Goal: Task Accomplishment & Management: Manage account settings

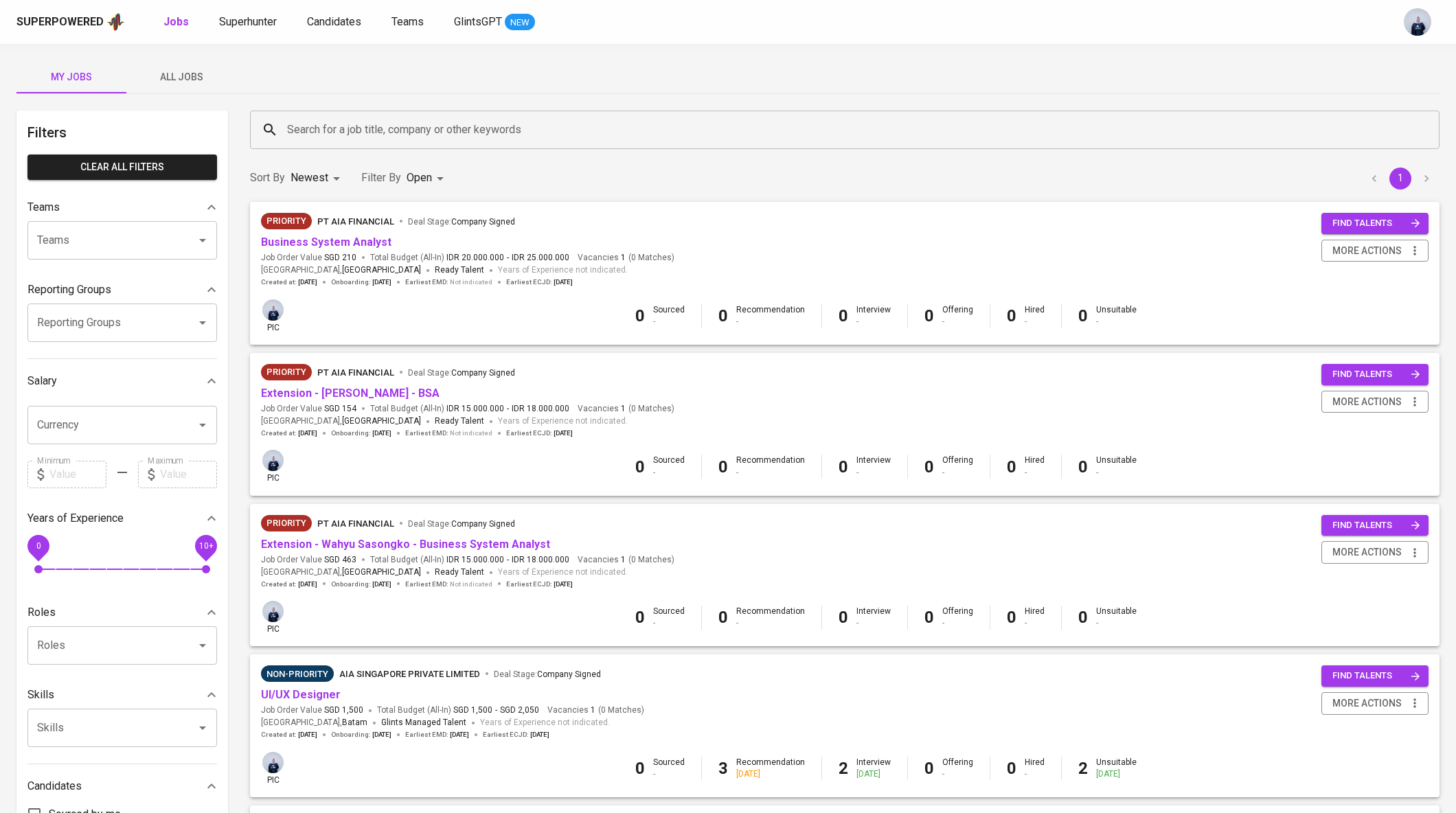
click at [756, 71] on div "My Jobs All Jobs" at bounding box center [728, 77] width 1423 height 33
click at [333, 243] on link "Business System Analyst" at bounding box center [326, 241] width 131 height 13
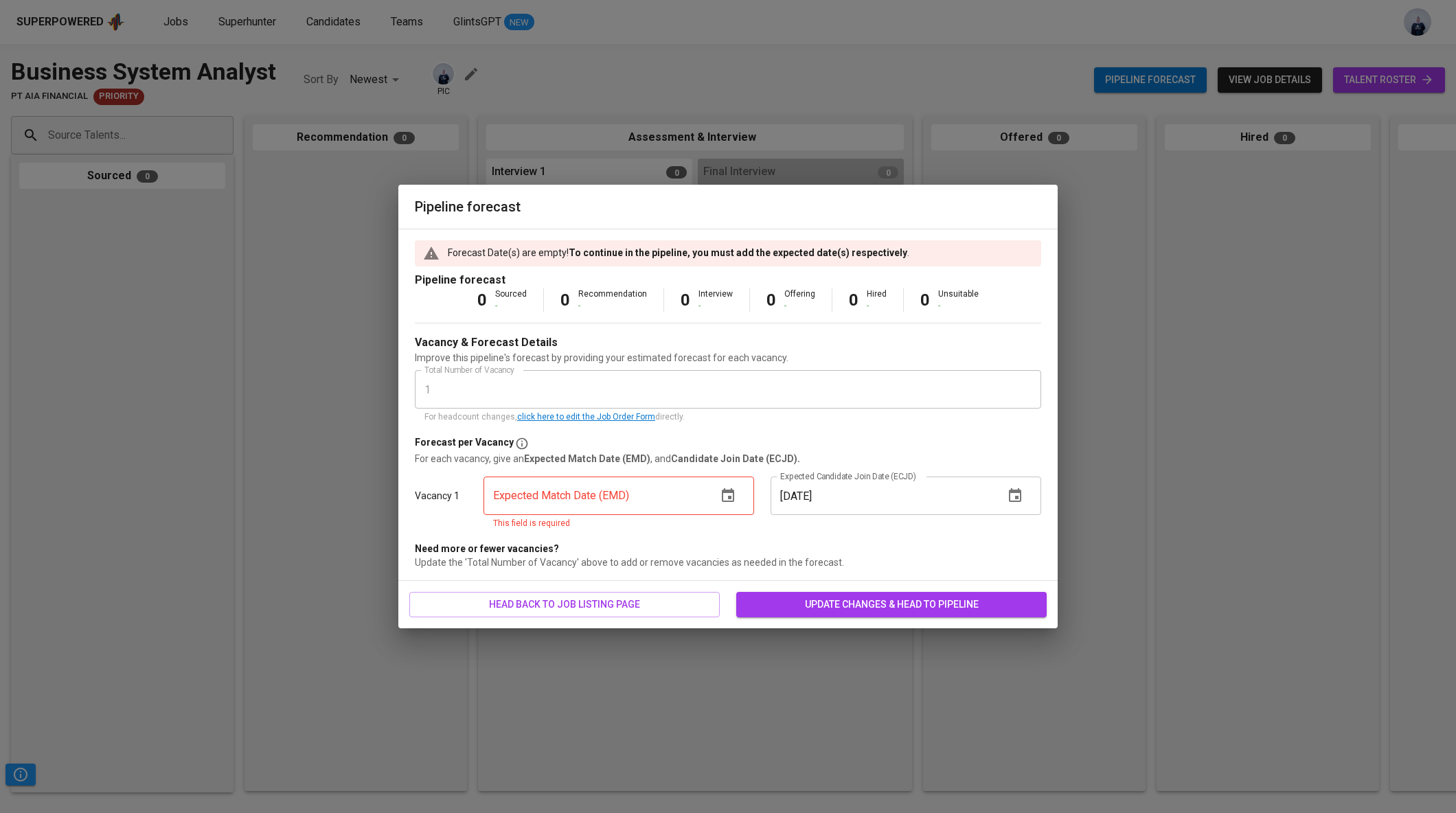
click at [727, 501] on icon "button" at bounding box center [728, 495] width 13 height 13
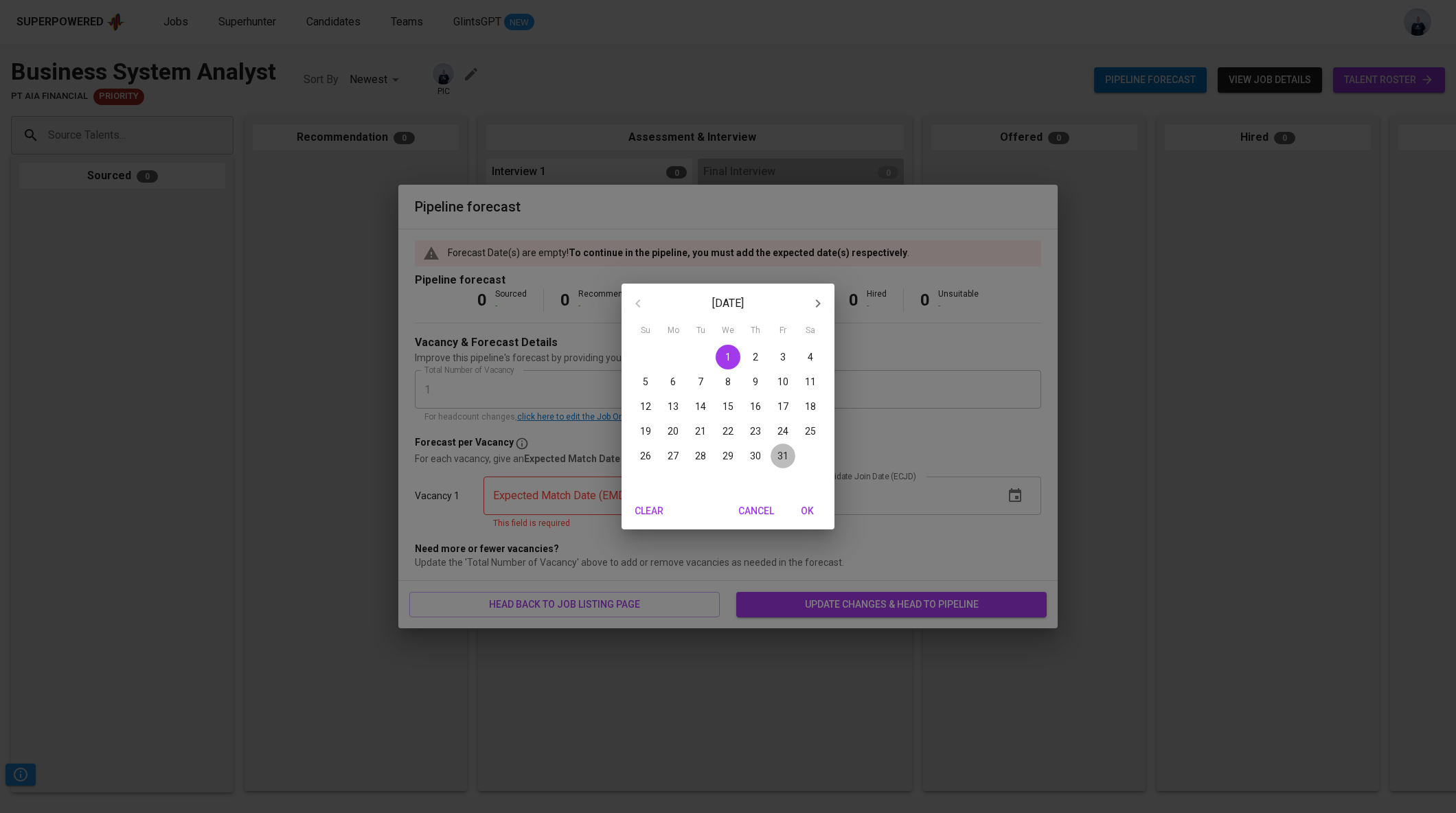
click at [780, 457] on p "31" at bounding box center [783, 456] width 11 height 13
type input "[DATE]"
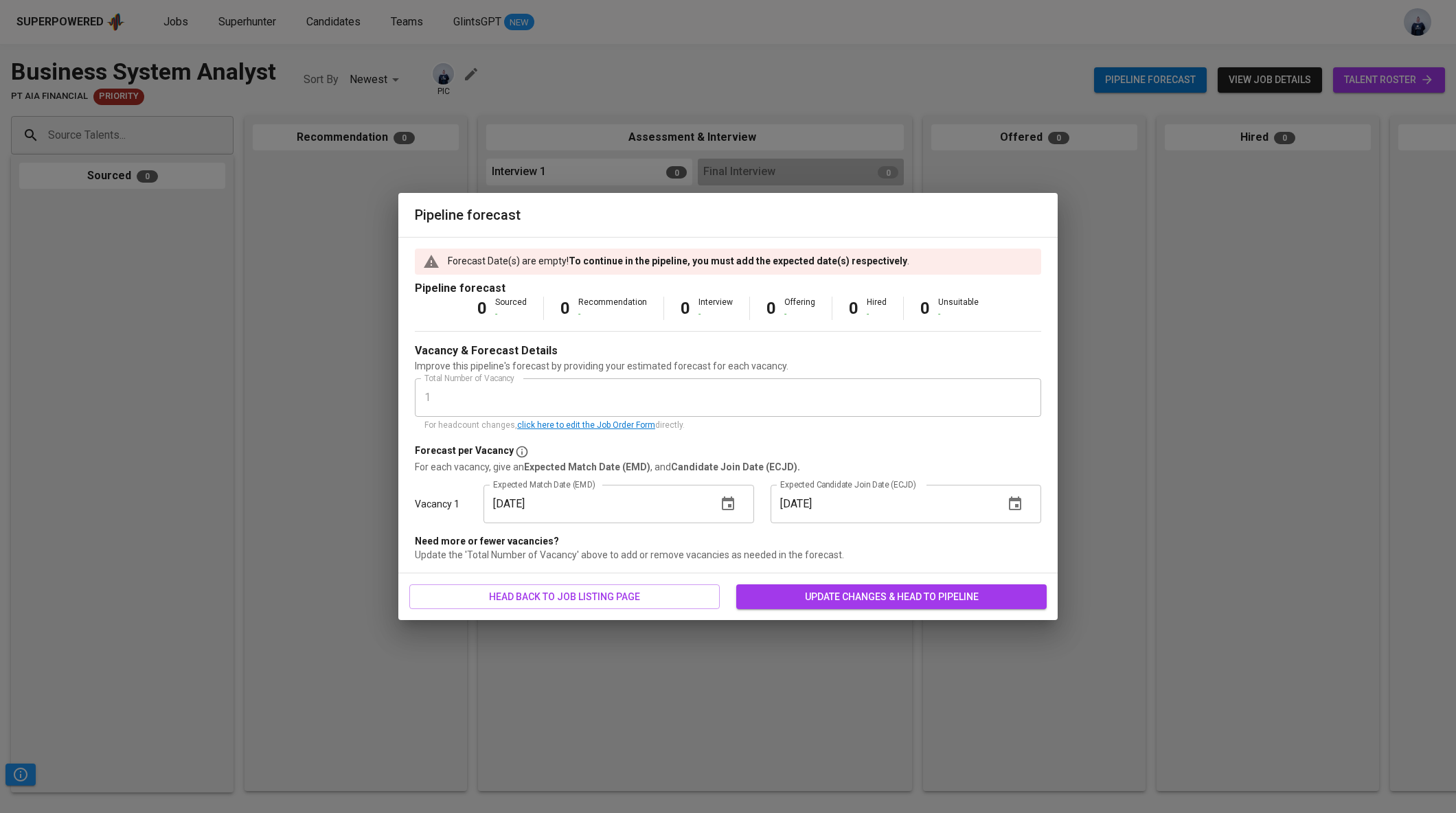
click at [1017, 504] on icon "button" at bounding box center [1015, 504] width 16 height 16
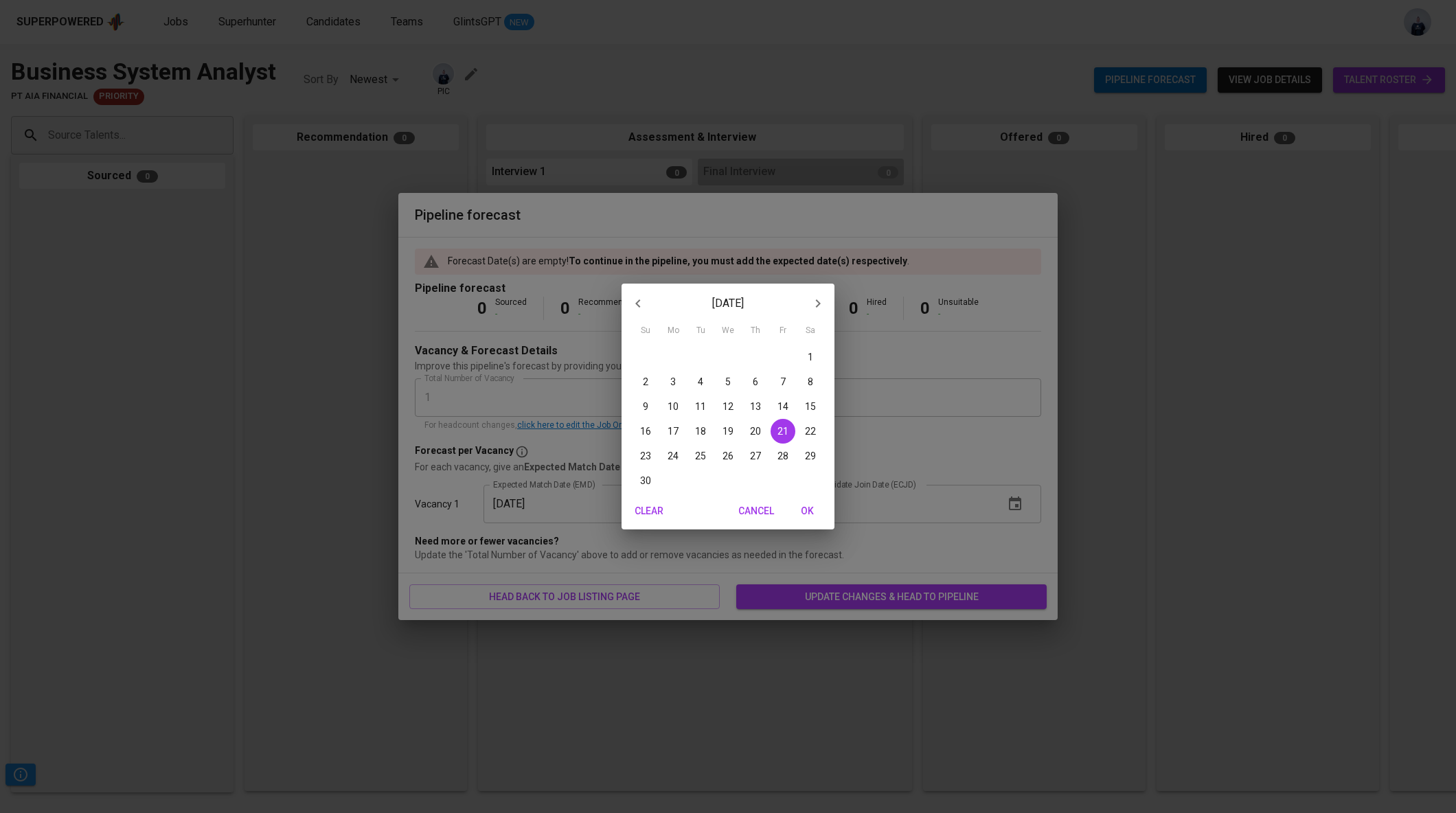
click at [782, 429] on p "21" at bounding box center [783, 431] width 11 height 13
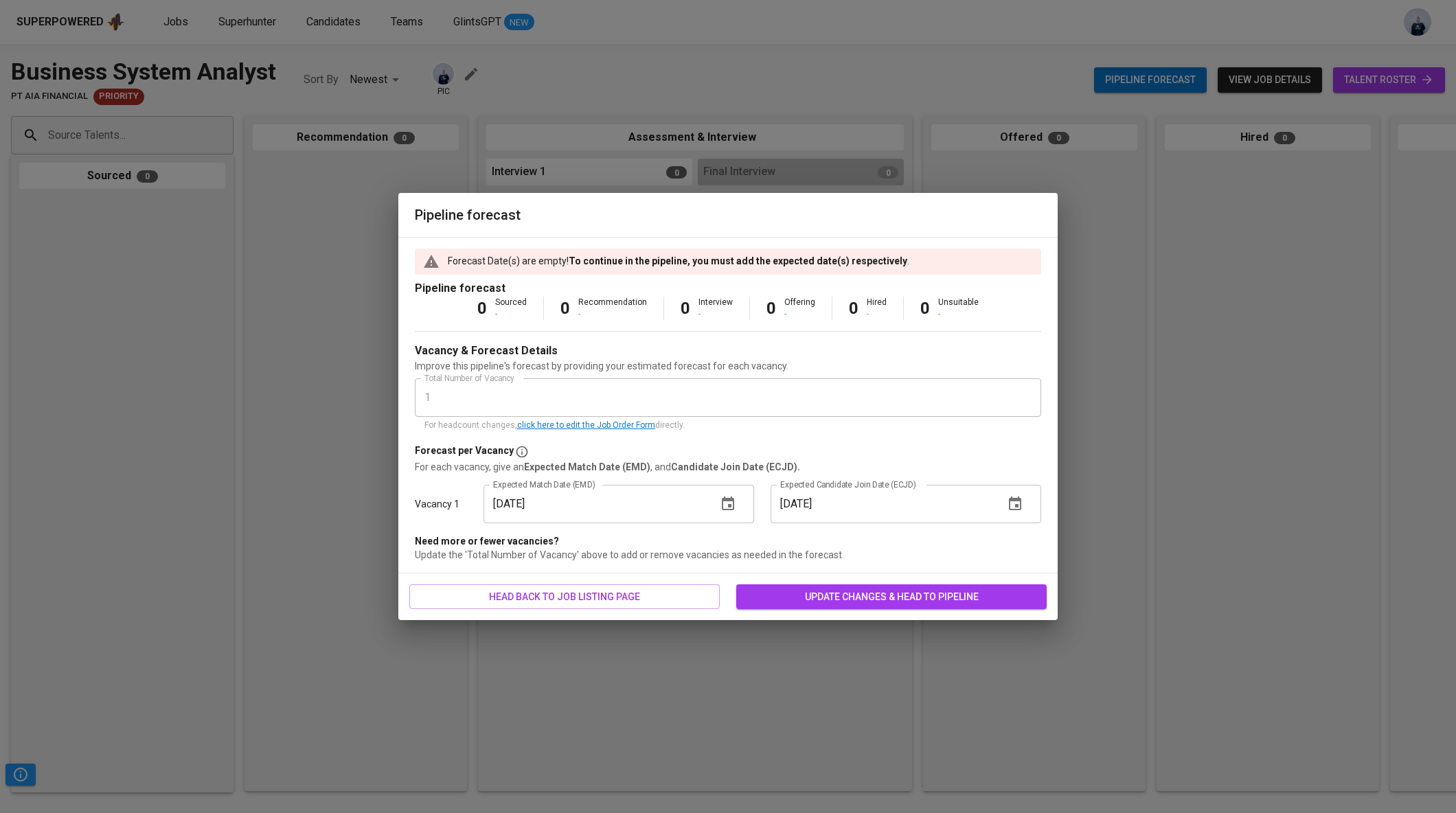
click at [818, 593] on span "update changes & head to pipeline" at bounding box center [892, 597] width 289 height 17
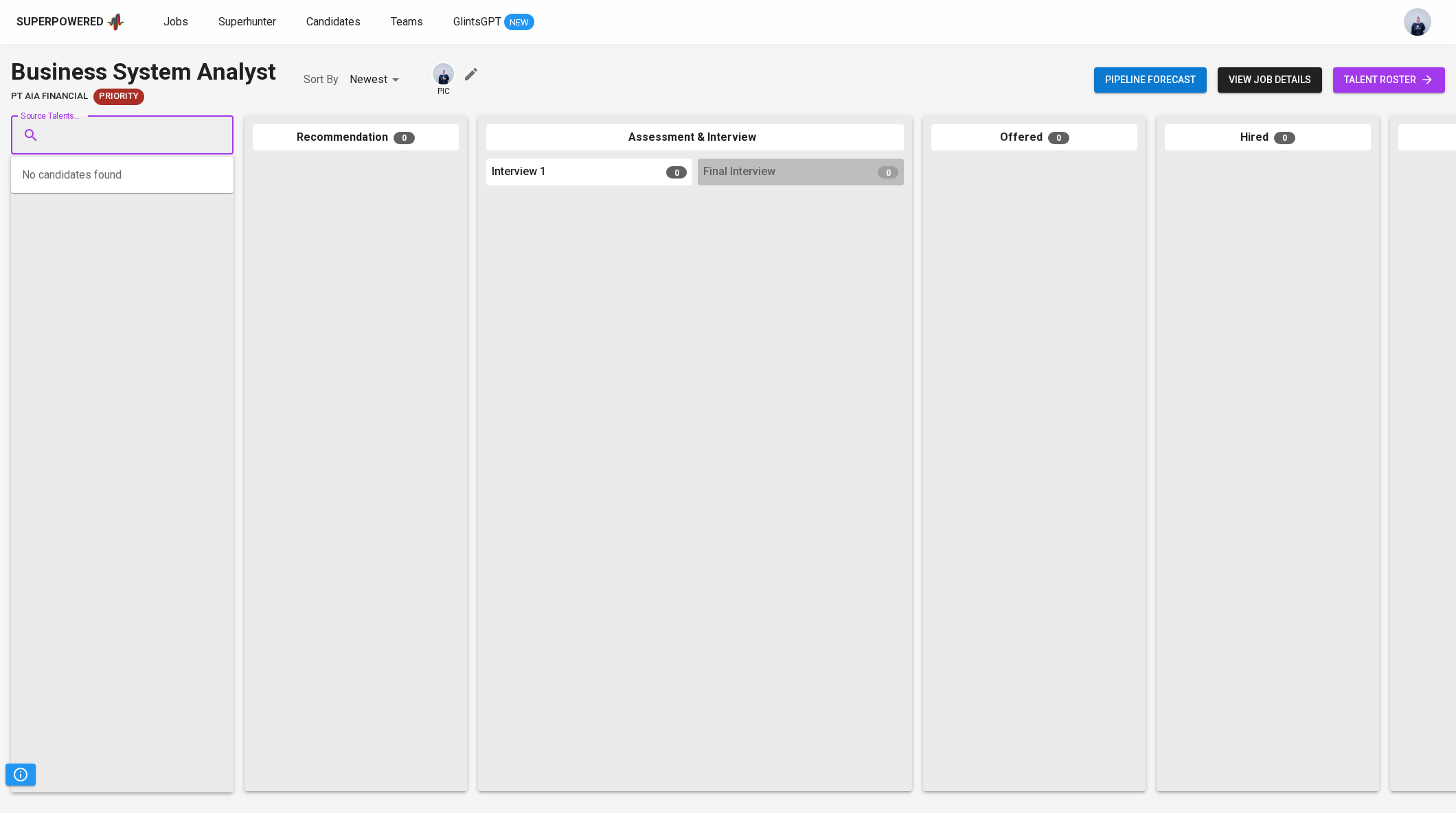
click at [152, 137] on input "Source Talents..." at bounding box center [117, 135] width 144 height 26
paste input "[EMAIL_ADDRESS][DOMAIN_NAME]"
type input "[EMAIL_ADDRESS][DOMAIN_NAME]"
click at [114, 173] on span "M [PERSON_NAME]" at bounding box center [99, 173] width 85 height 13
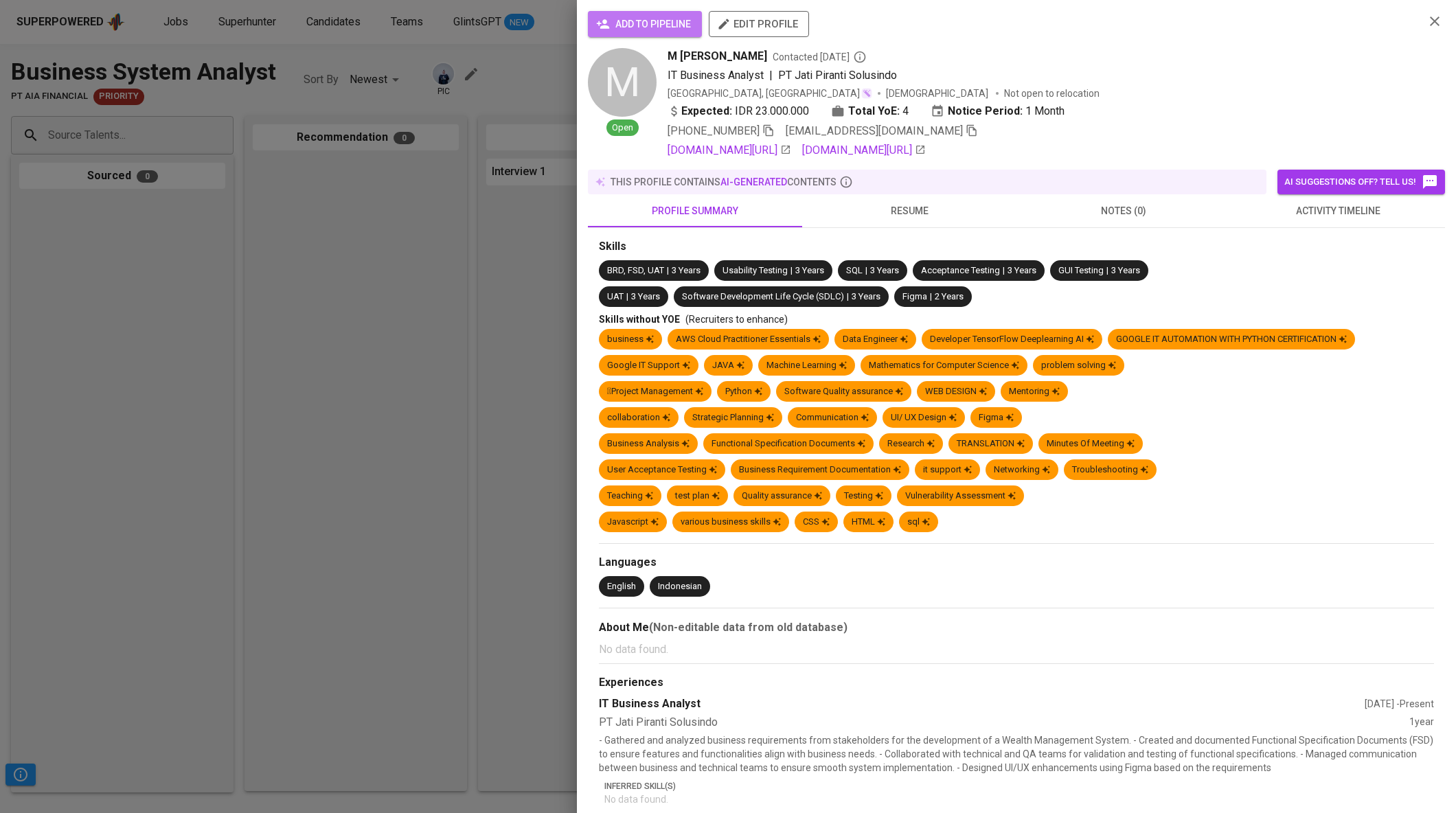
click at [632, 16] on span "add to pipeline" at bounding box center [644, 24] width 92 height 17
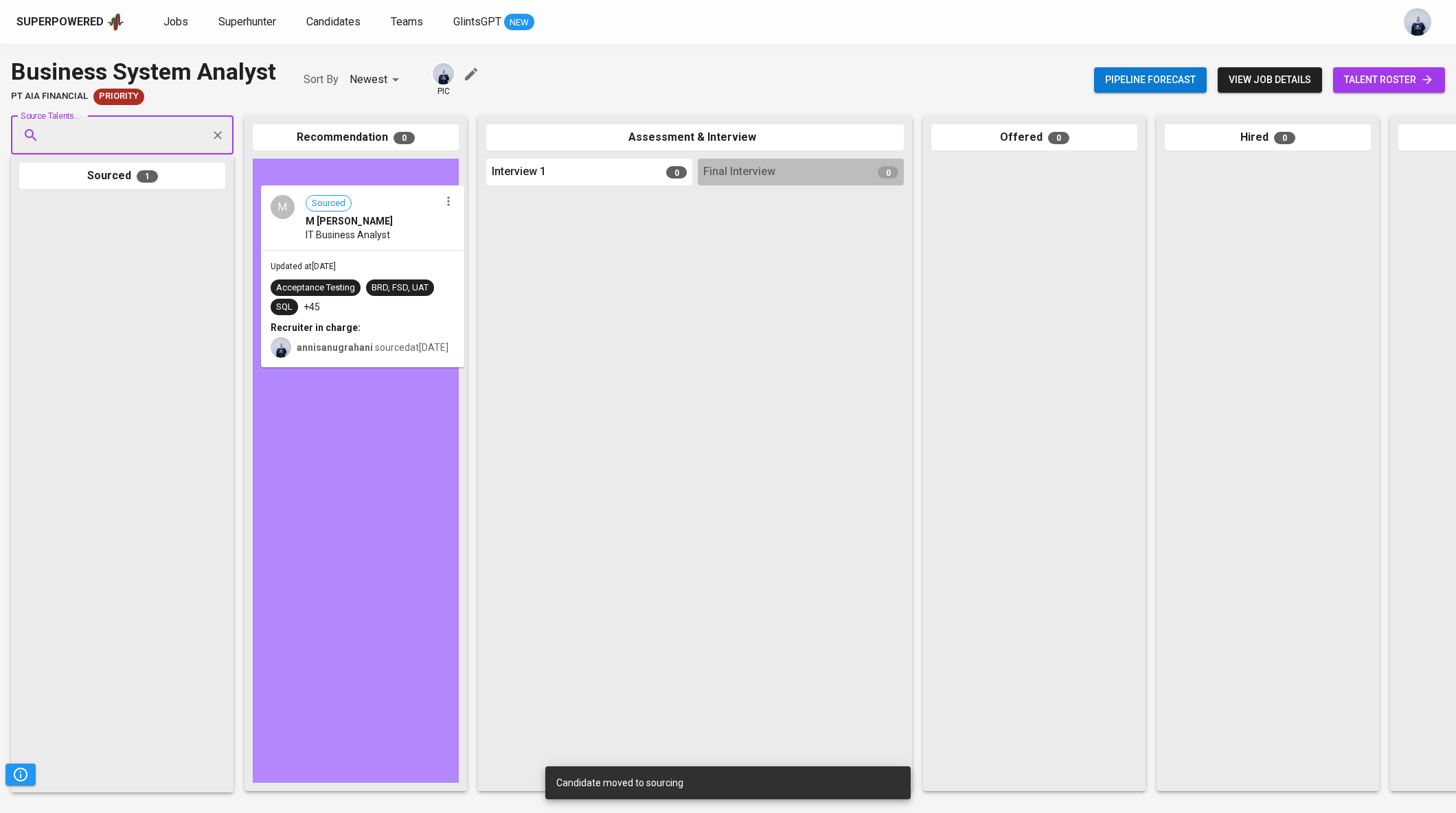
drag, startPoint x: 118, startPoint y: 279, endPoint x: 371, endPoint y: 267, distance: 253.3
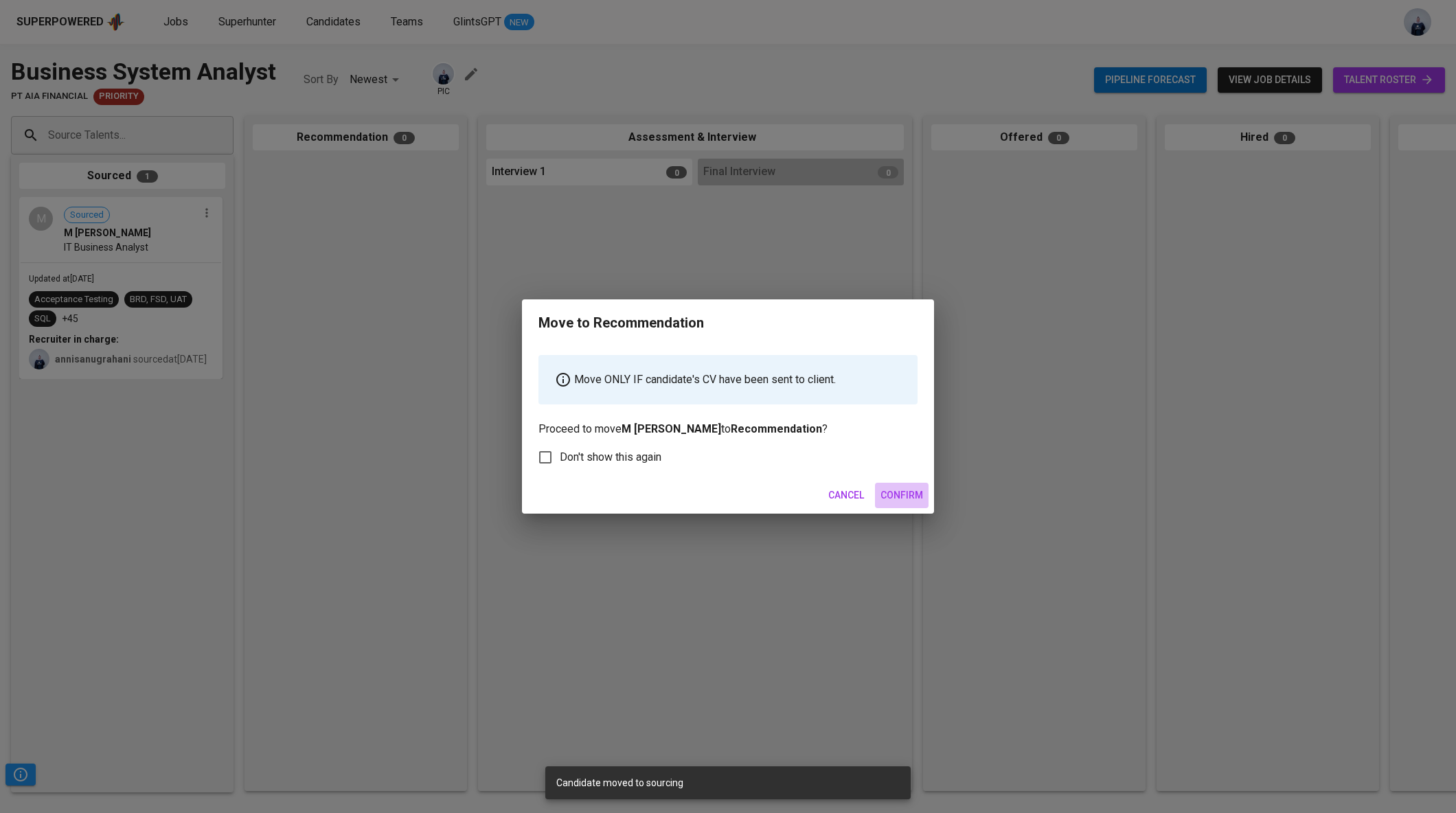
click at [906, 487] on span "Confirm" at bounding box center [901, 495] width 43 height 17
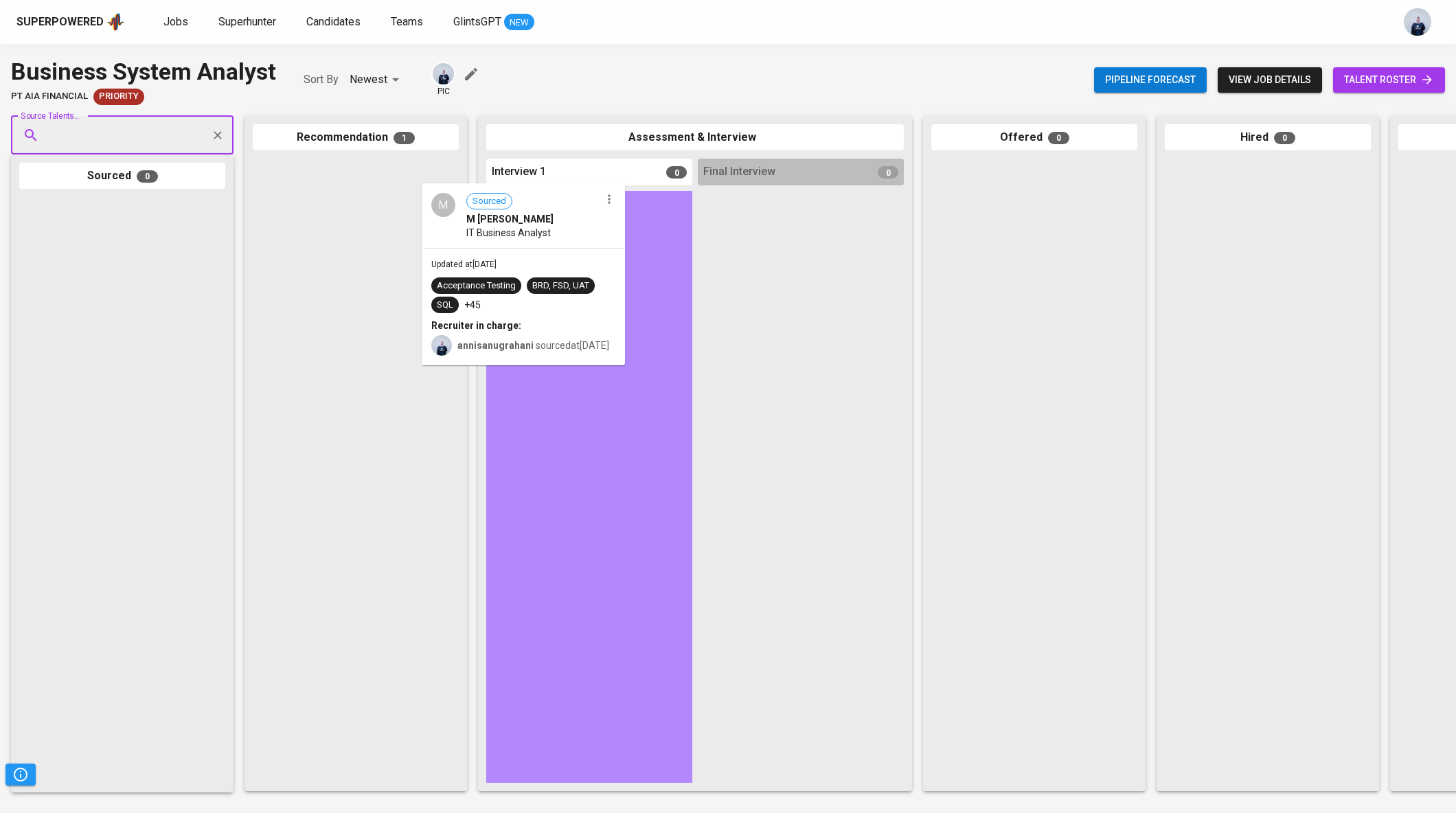
drag, startPoint x: 356, startPoint y: 259, endPoint x: 531, endPoint y: 282, distance: 176.5
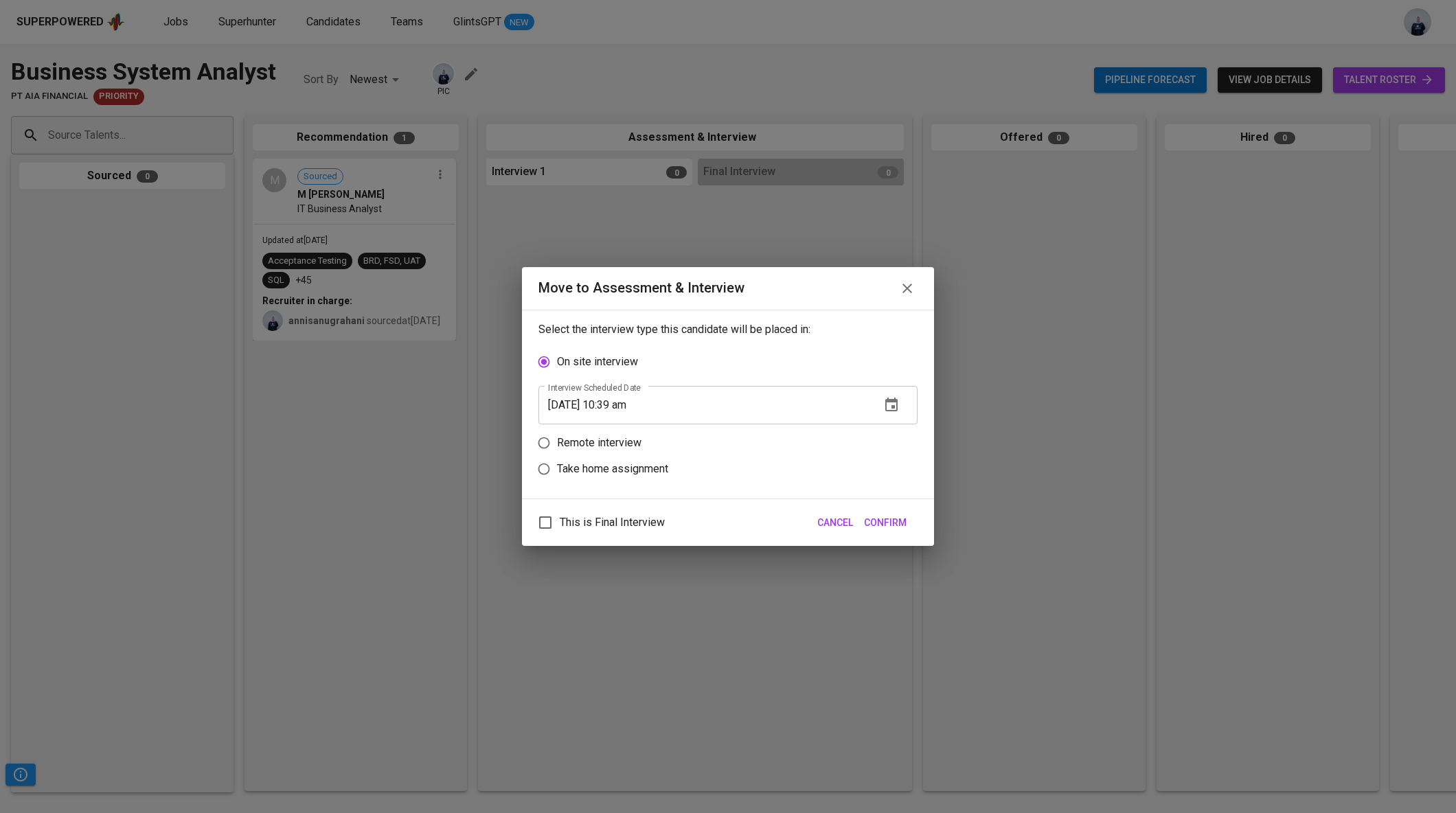
click at [620, 445] on p "Remote interview" at bounding box center [599, 443] width 84 height 16
click at [557, 445] on input "Remote interview" at bounding box center [543, 442] width 26 height 26
radio input "true"
click at [889, 432] on icon "button" at bounding box center [892, 431] width 16 height 16
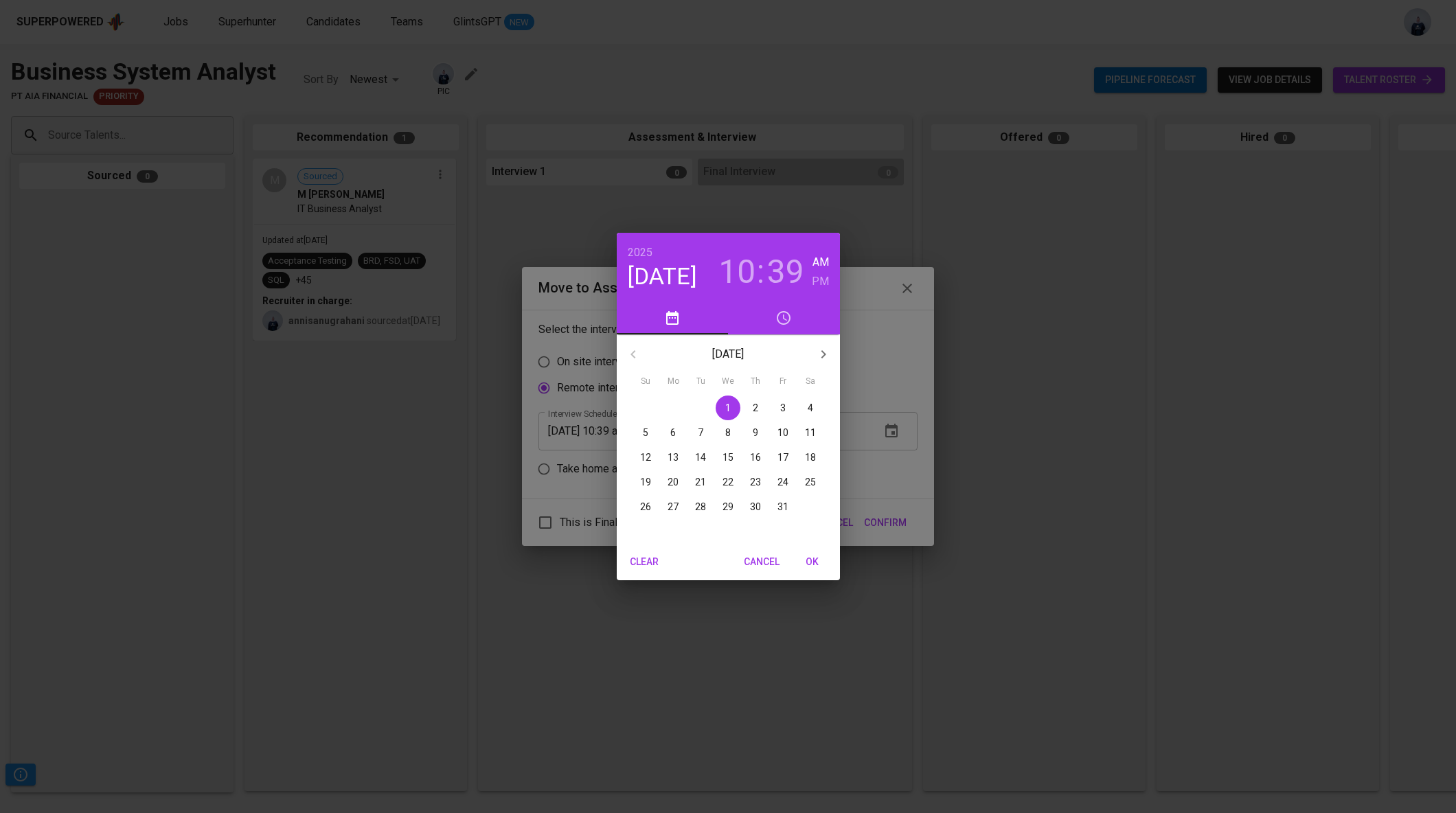
click at [728, 408] on p "1" at bounding box center [727, 408] width 5 height 13
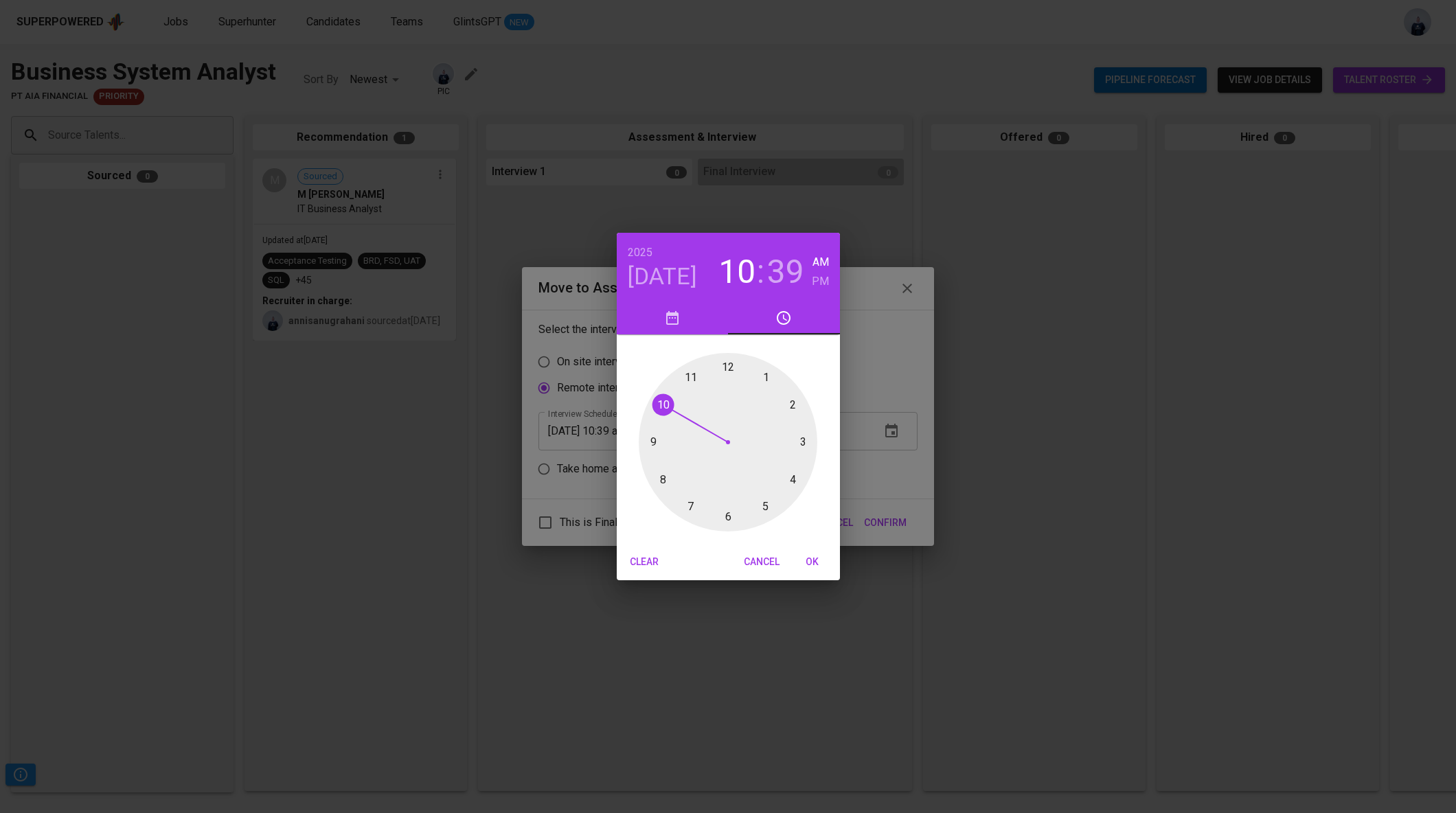
click at [792, 406] on div at bounding box center [728, 442] width 179 height 179
click at [724, 366] on div at bounding box center [728, 442] width 179 height 179
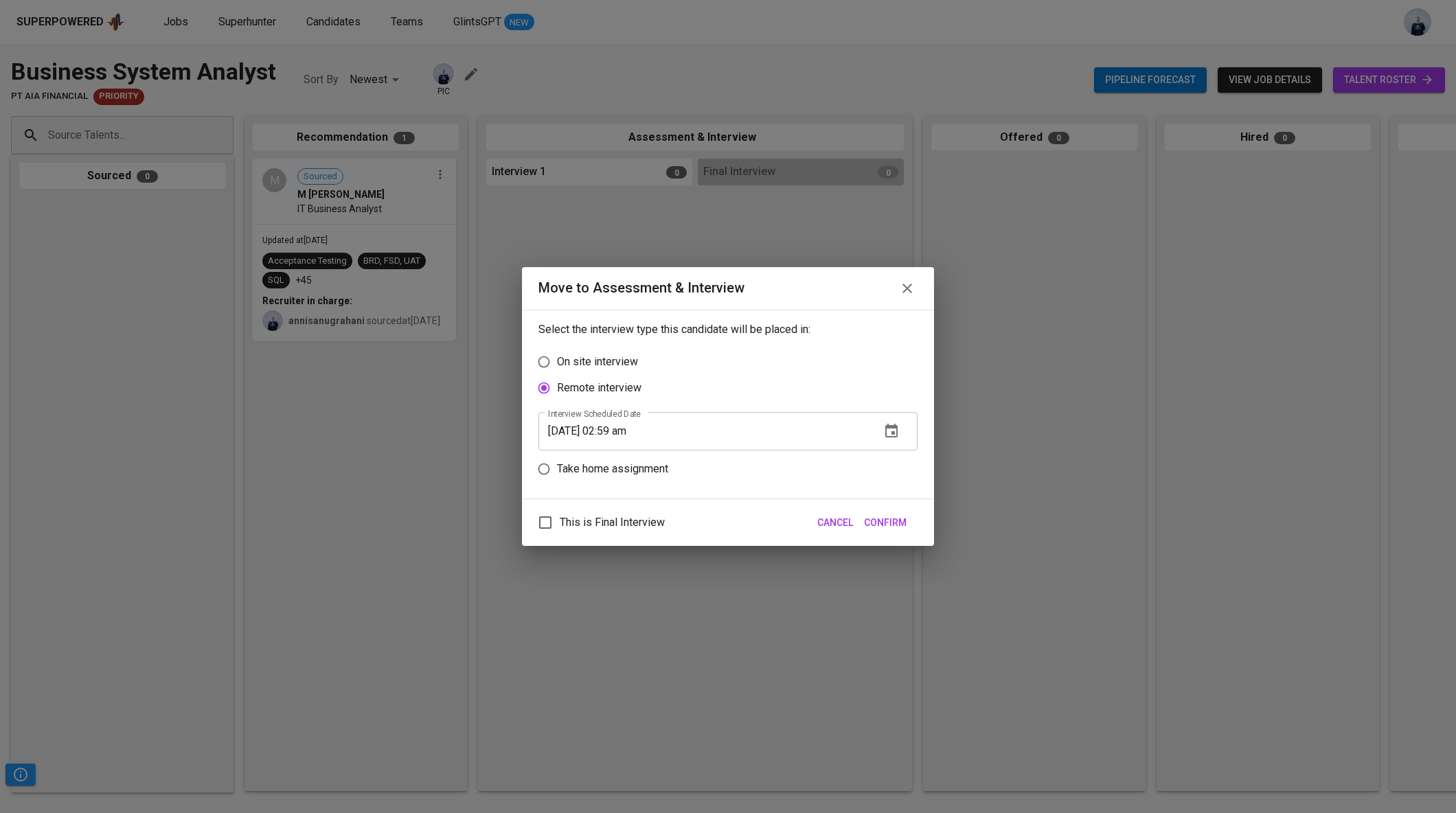
click at [635, 429] on input "[DATE] 02:59 am" at bounding box center [703, 430] width 331 height 38
type input "[DATE] 02:00 pm"
click at [878, 526] on span "Confirm" at bounding box center [885, 522] width 43 height 17
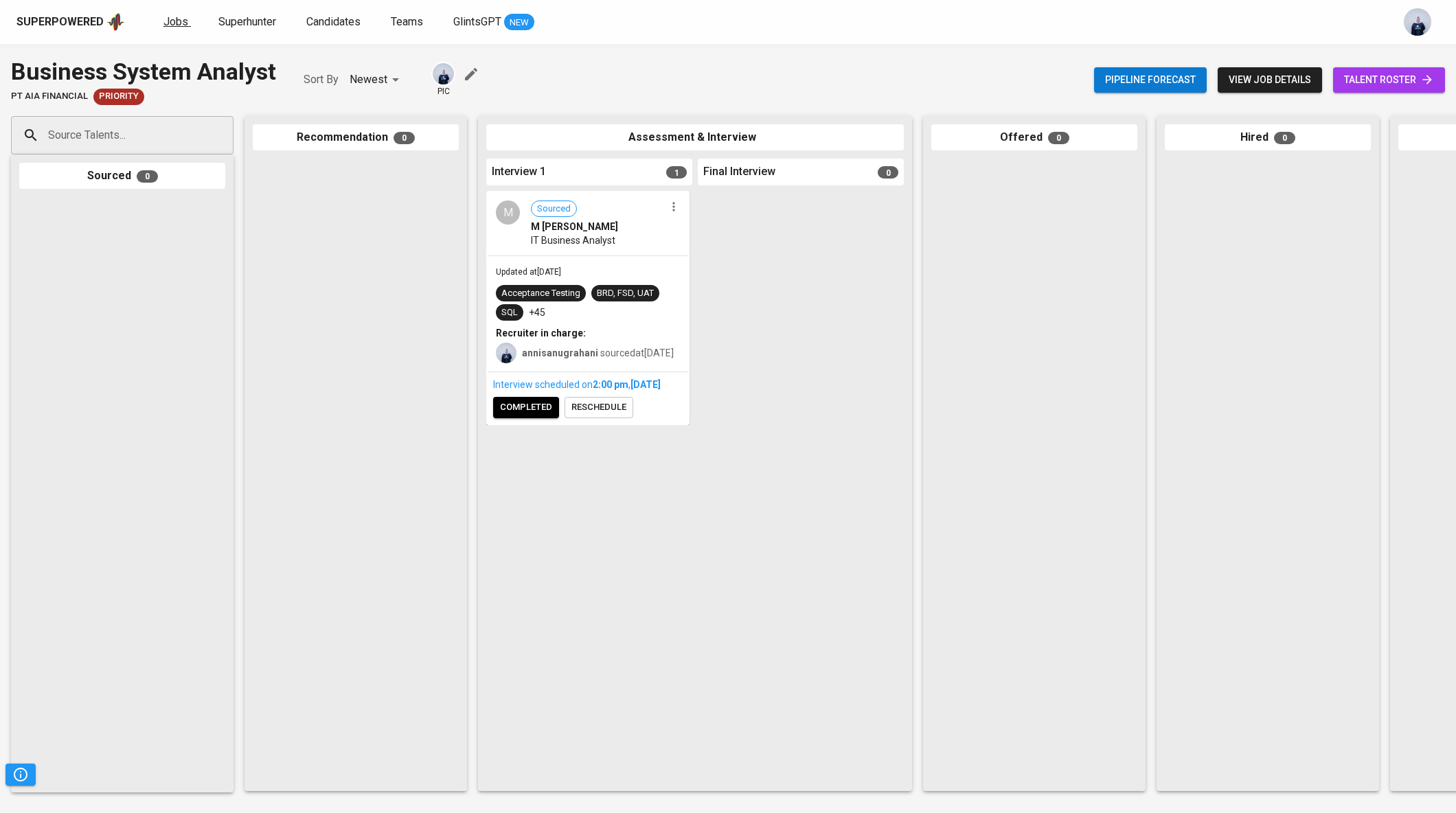
click at [177, 21] on span "Jobs" at bounding box center [176, 21] width 25 height 13
